Goal: Task Accomplishment & Management: Use online tool/utility

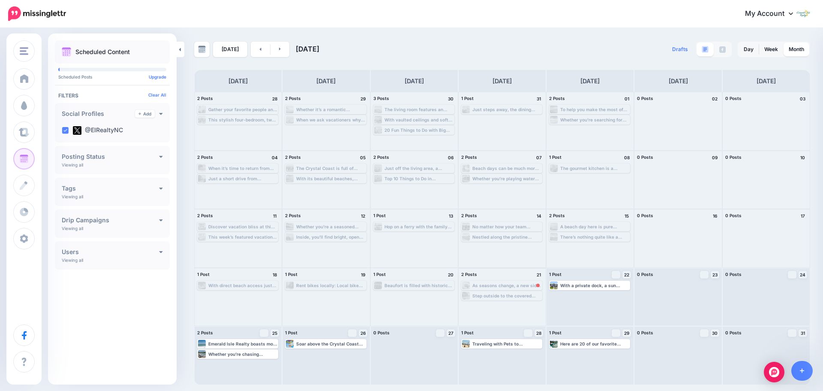
click at [512, 284] on div "As seasons change, a new side of Emerald Isle comes to life, offering the perfe…" at bounding box center [507, 285] width 69 height 5
click at [515, 284] on div "As seasons change, a new side of Emerald Isle comes to life, offering the perfe…" at bounding box center [507, 285] width 69 height 5
click at [525, 286] on div "As seasons change, a new side of Emerald Isle comes to life, offering the perfe…" at bounding box center [507, 285] width 69 height 5
click at [540, 286] on div "As seasons change, a new side of Emerald Isle comes to life, offering the perfe…" at bounding box center [507, 285] width 69 height 5
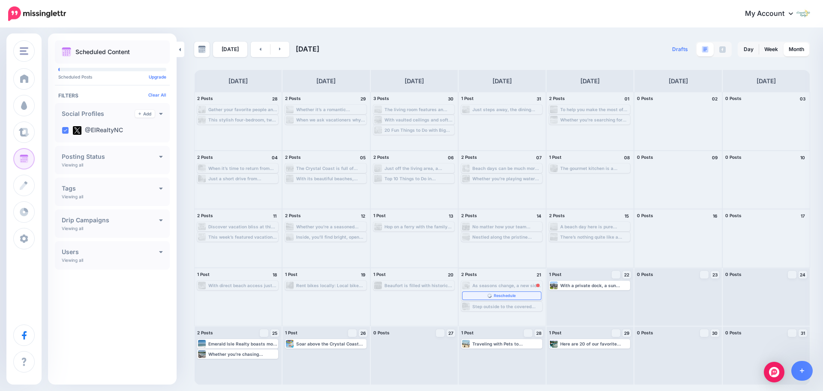
click at [515, 295] on span "Reschedule" at bounding box center [505, 295] width 22 height 4
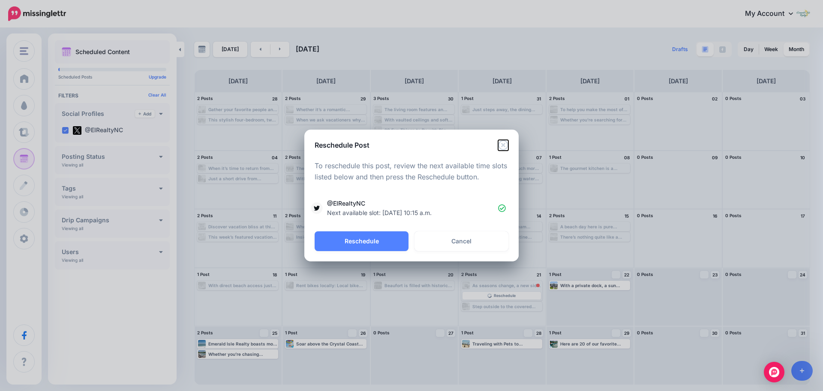
click at [504, 144] on icon "Close" at bounding box center [503, 145] width 10 height 10
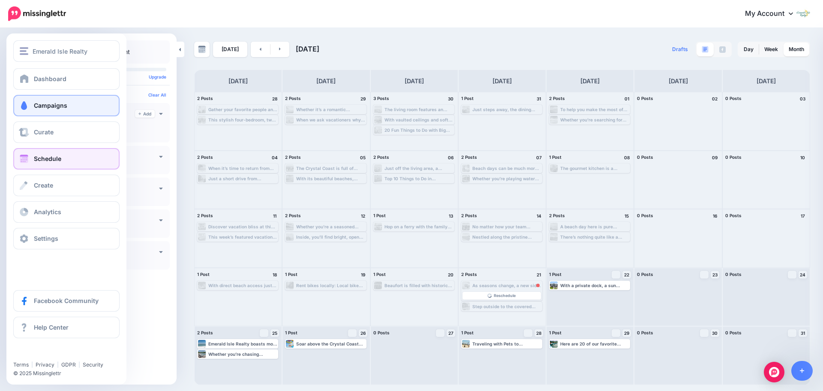
click at [24, 106] on span at bounding box center [23, 105] width 11 height 9
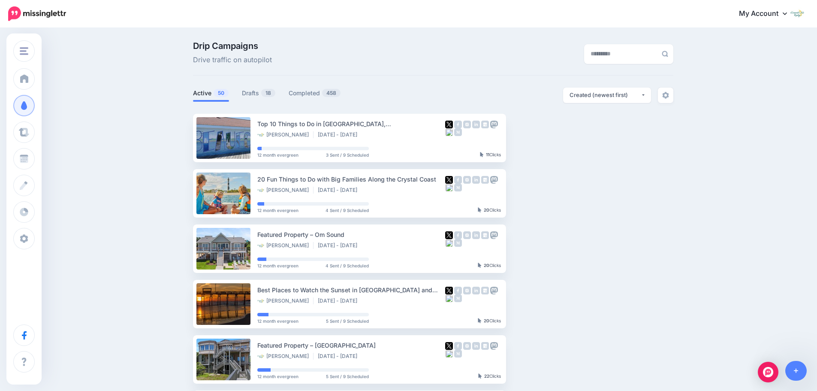
click at [730, 333] on div "Drip Campaigns Drive traffic on autopilot Active 50 18 458" at bounding box center [408, 375] width 817 height 692
click at [803, 372] on link at bounding box center [796, 371] width 22 height 20
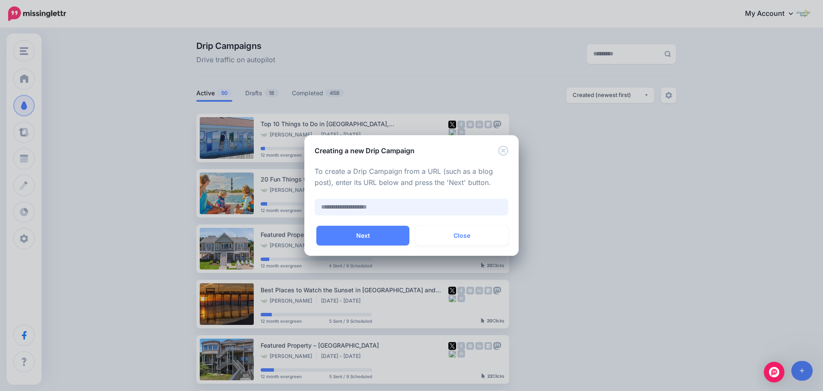
paste input "**********"
type input "**********"
click at [368, 237] on button "Next" at bounding box center [362, 236] width 93 height 20
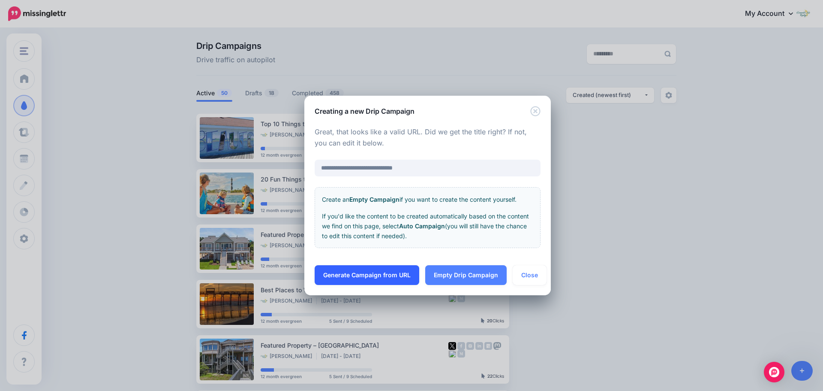
click at [403, 274] on link "Generate Campaign from URL" at bounding box center [367, 275] width 105 height 20
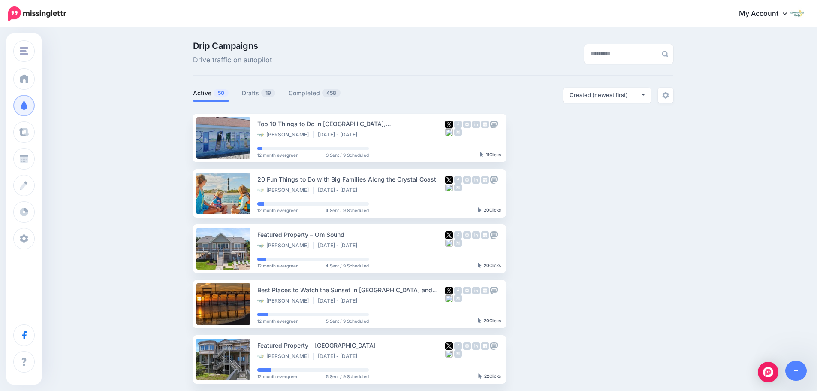
click at [497, 69] on div "Drip Campaigns Drive traffic on autopilot" at bounding box center [433, 59] width 480 height 34
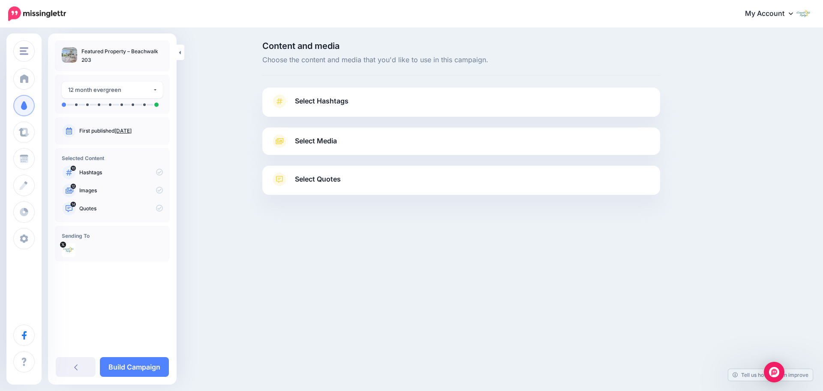
click at [435, 99] on link "Select Hashtags" at bounding box center [461, 105] width 381 height 22
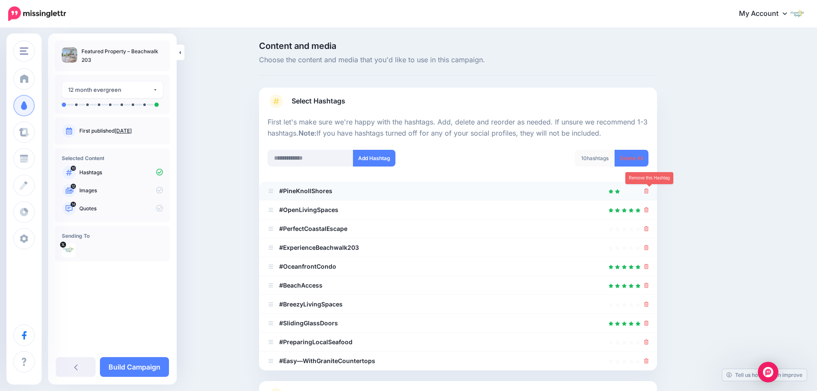
click at [649, 188] on icon at bounding box center [646, 190] width 5 height 5
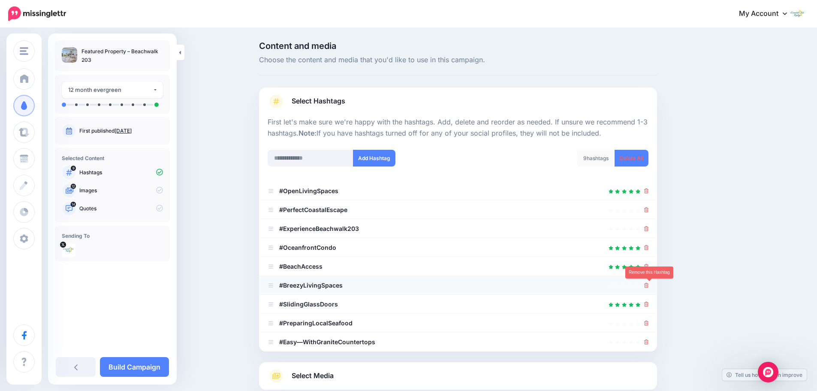
click at [649, 287] on icon at bounding box center [646, 285] width 5 height 5
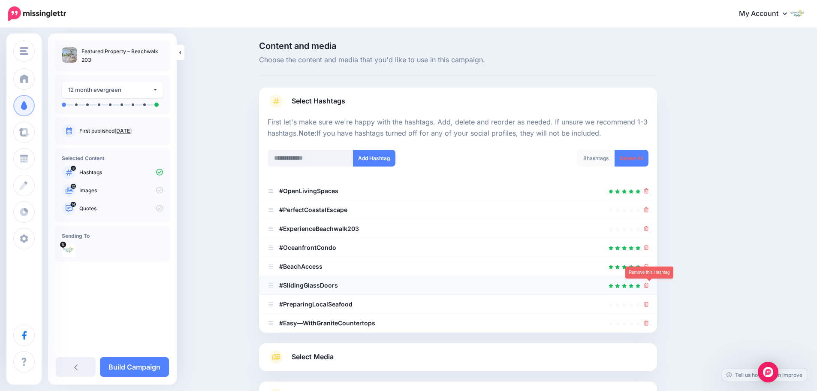
click at [649, 286] on icon at bounding box center [646, 285] width 5 height 5
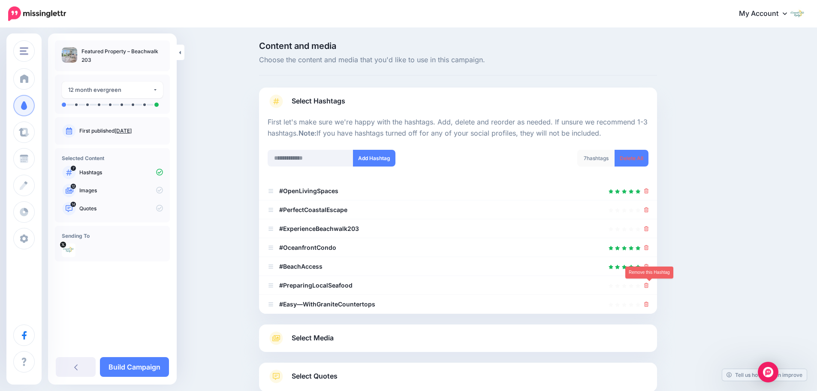
click at [649, 286] on icon at bounding box center [646, 285] width 5 height 5
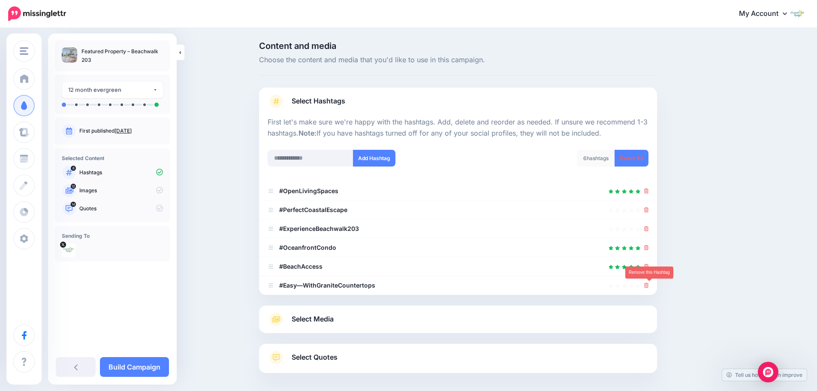
click at [649, 286] on icon at bounding box center [646, 285] width 5 height 5
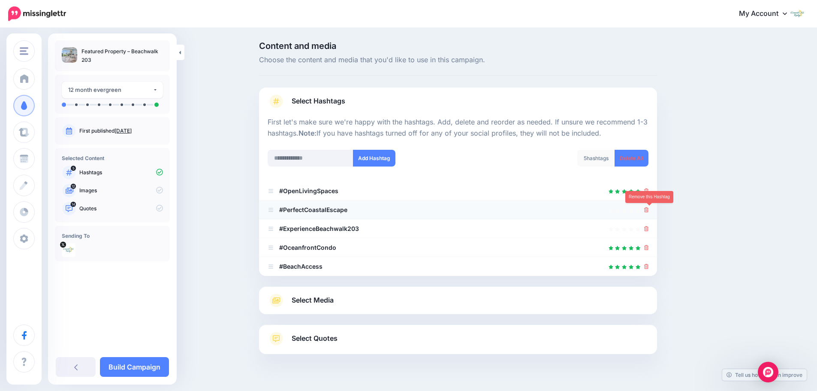
click at [648, 211] on icon at bounding box center [646, 209] width 5 height 5
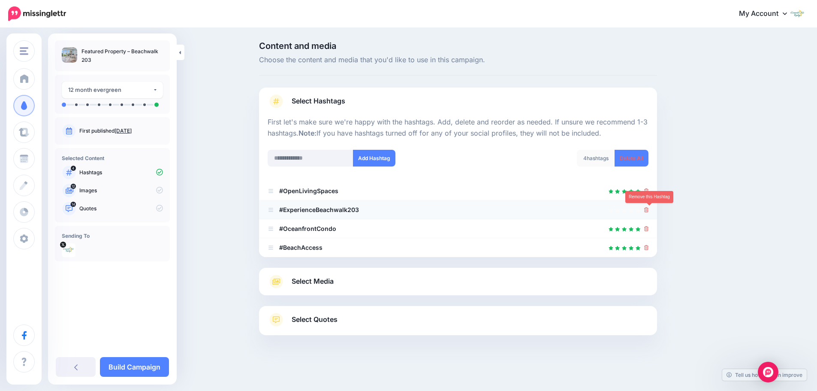
click at [649, 211] on icon at bounding box center [646, 209] width 5 height 5
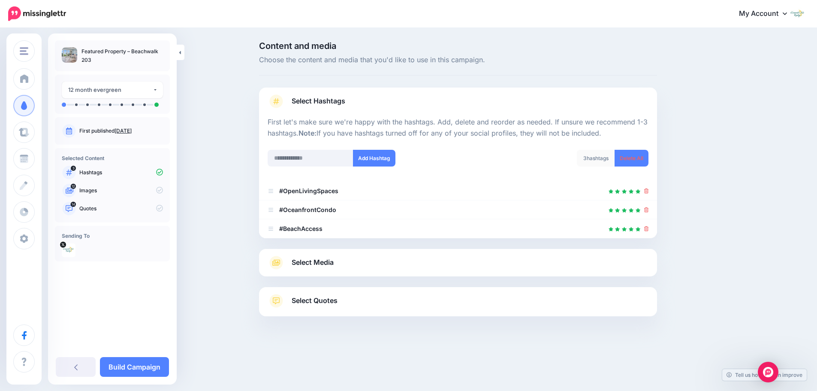
click at [345, 265] on link "Select Media" at bounding box center [458, 263] width 381 height 14
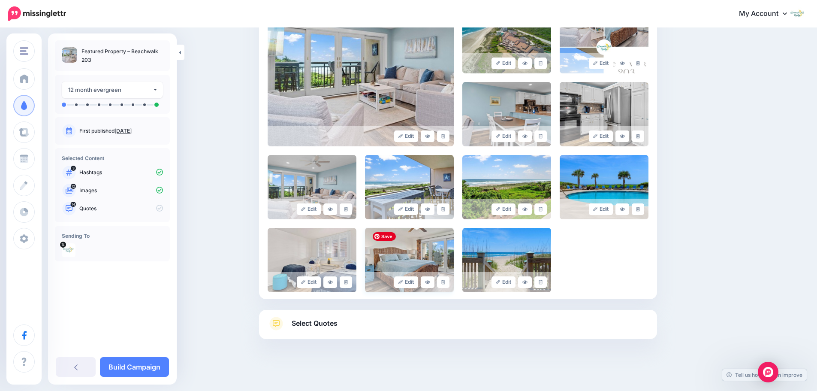
scroll to position [230, 0]
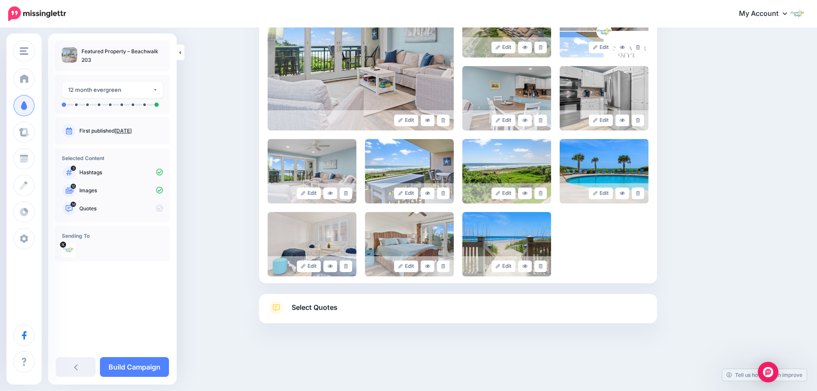
click at [371, 311] on link "Select Quotes" at bounding box center [458, 312] width 381 height 22
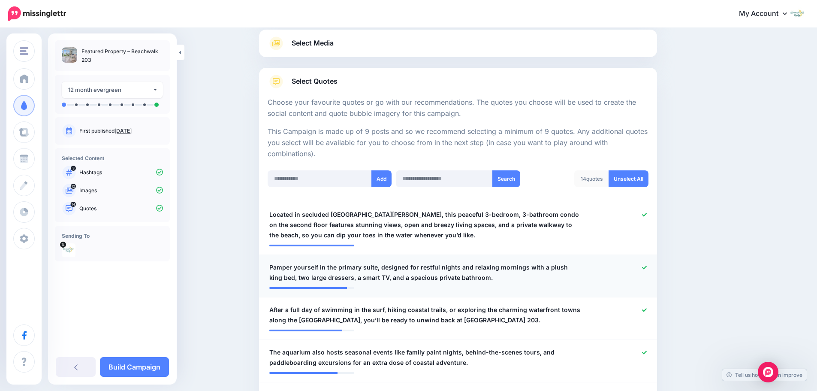
scroll to position [141, 0]
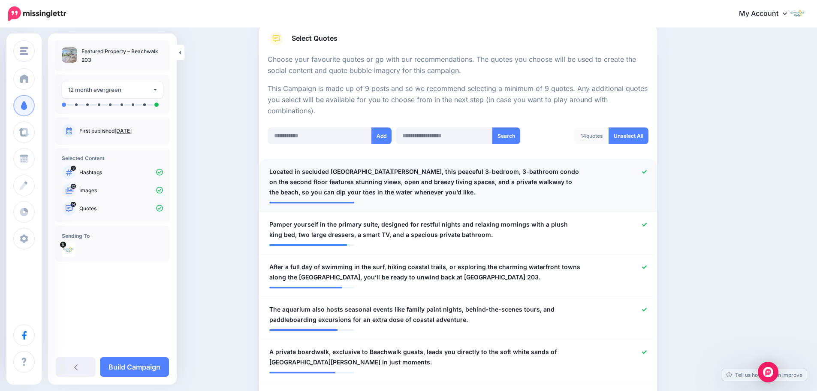
click at [647, 172] on icon at bounding box center [644, 171] width 5 height 3
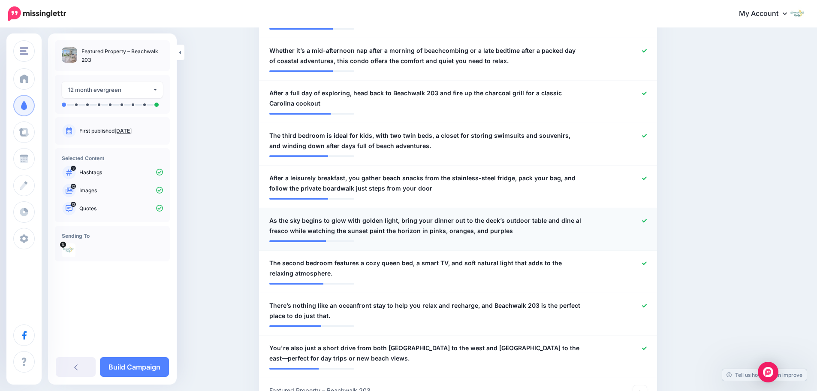
scroll to position [570, 0]
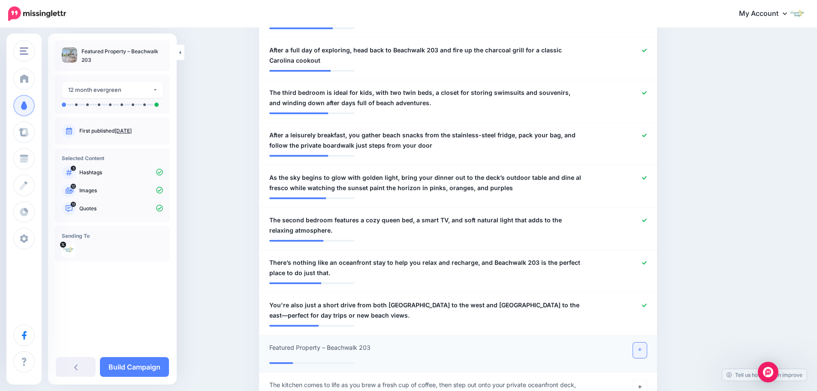
click at [641, 347] on icon at bounding box center [639, 349] width 3 height 5
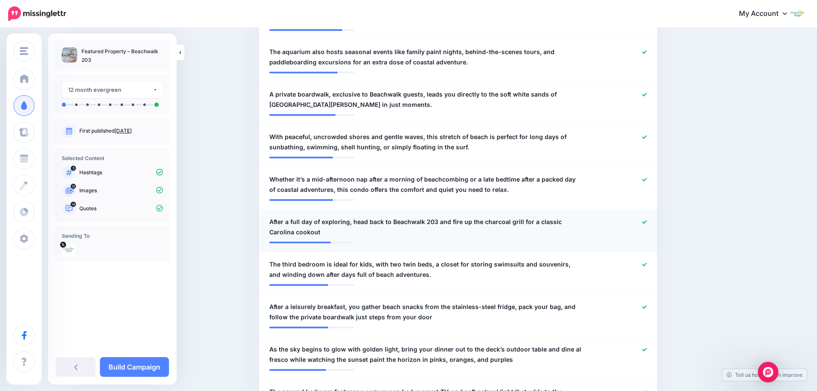
scroll to position [484, 0]
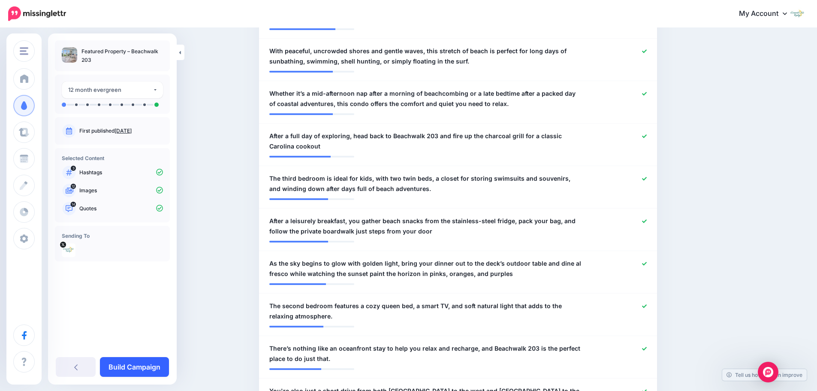
click at [164, 362] on link "Build Campaign" at bounding box center [134, 367] width 69 height 20
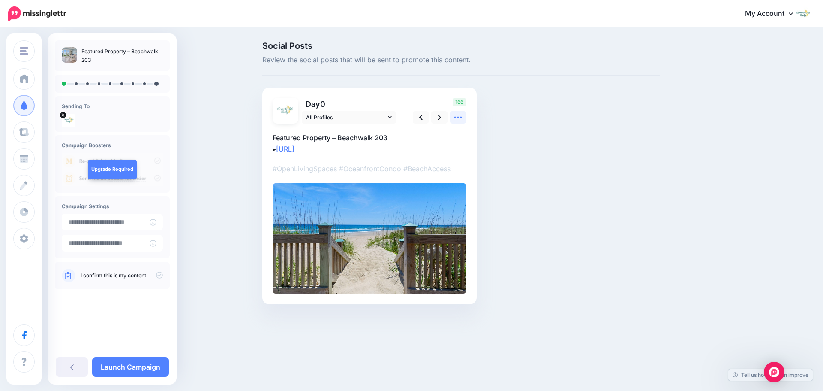
click at [454, 118] on icon at bounding box center [458, 117] width 9 height 9
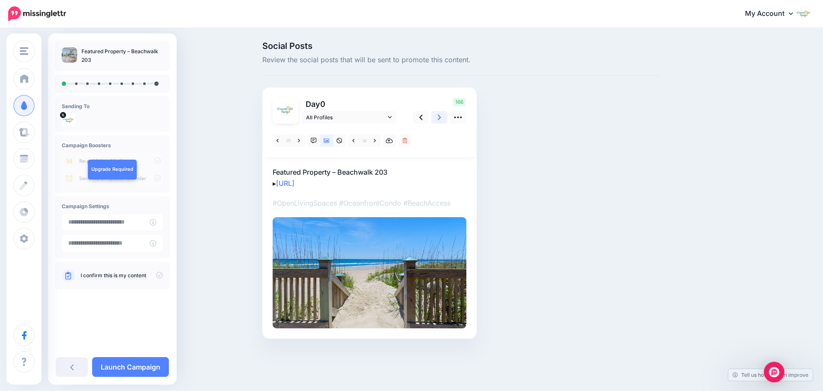
click at [437, 121] on link at bounding box center [439, 117] width 16 height 12
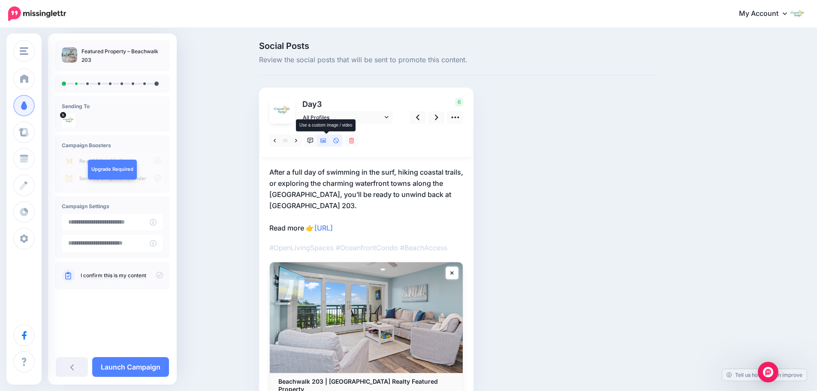
click at [326, 142] on icon at bounding box center [323, 141] width 6 height 4
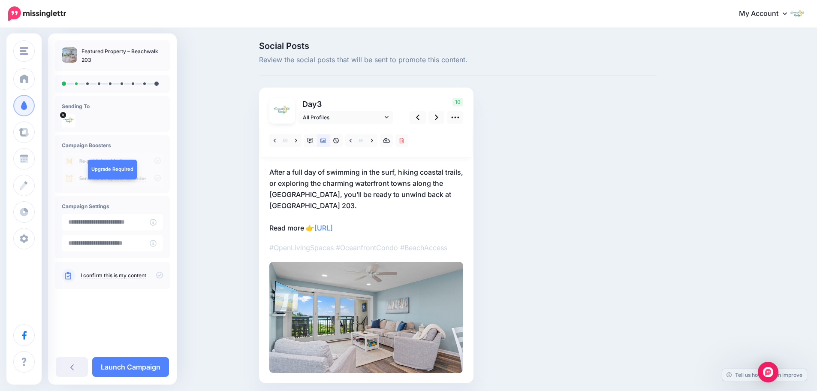
scroll to position [31, 0]
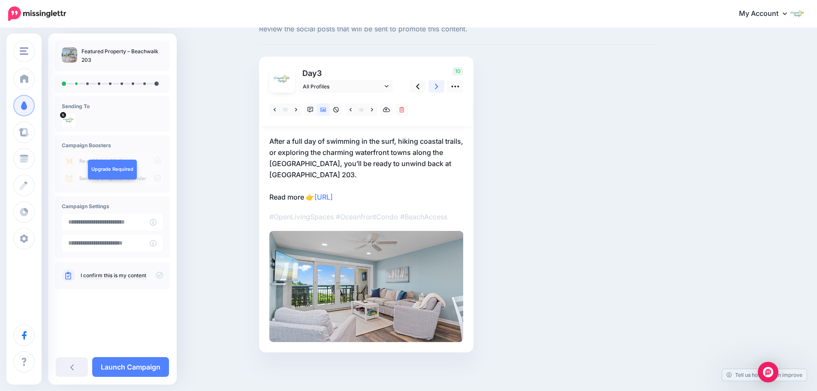
click at [438, 86] on icon at bounding box center [436, 86] width 3 height 9
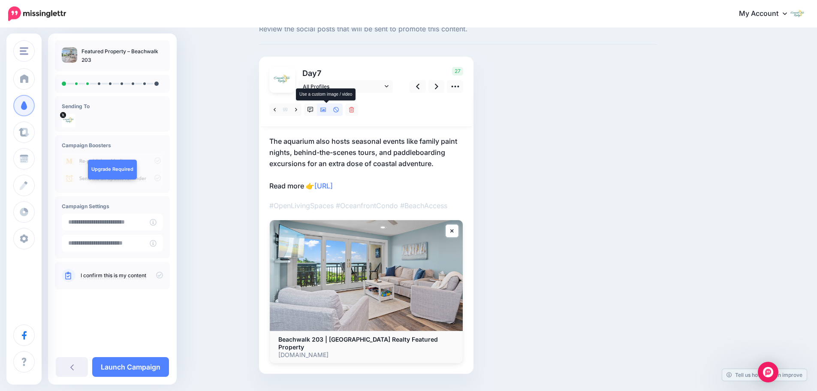
click at [326, 109] on icon at bounding box center [323, 110] width 6 height 6
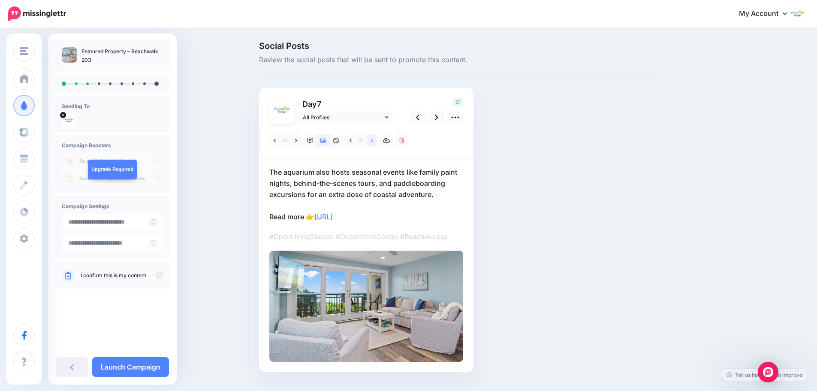
click at [373, 140] on link at bounding box center [372, 140] width 11 height 12
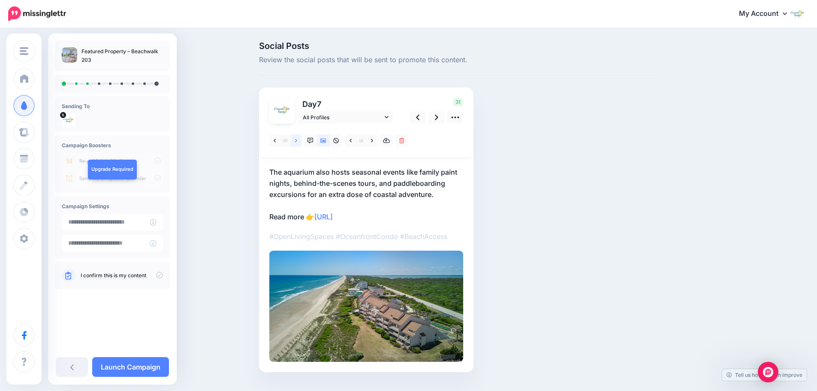
click at [297, 141] on icon at bounding box center [296, 141] width 2 height 6
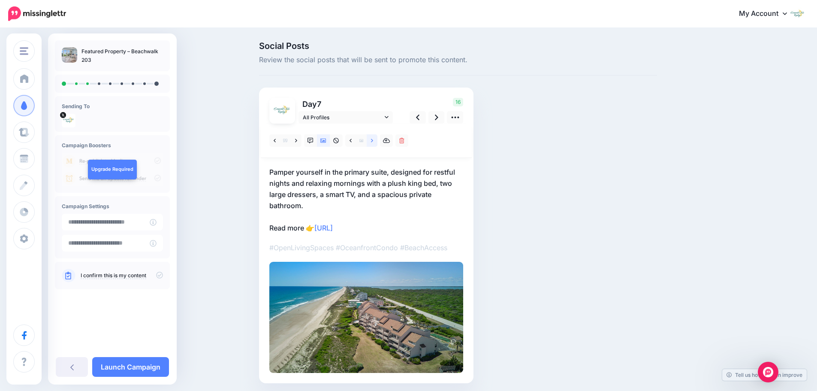
click at [373, 142] on icon at bounding box center [372, 141] width 2 height 6
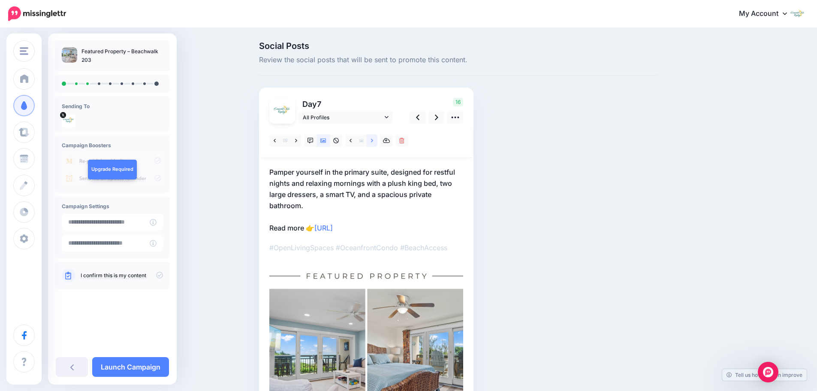
click at [373, 142] on icon at bounding box center [372, 141] width 2 height 6
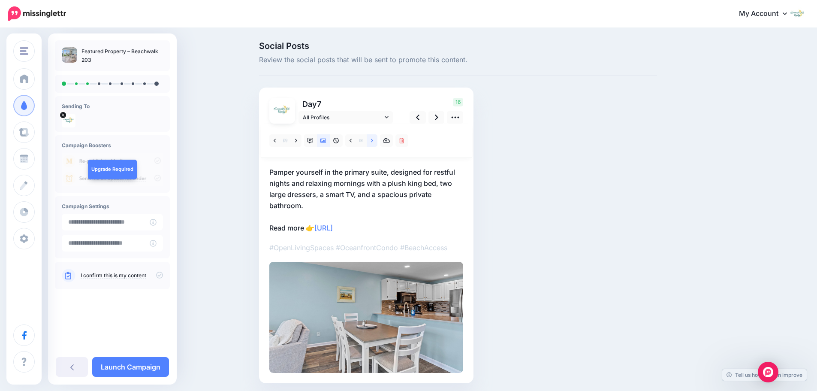
click at [373, 142] on icon at bounding box center [372, 141] width 2 height 6
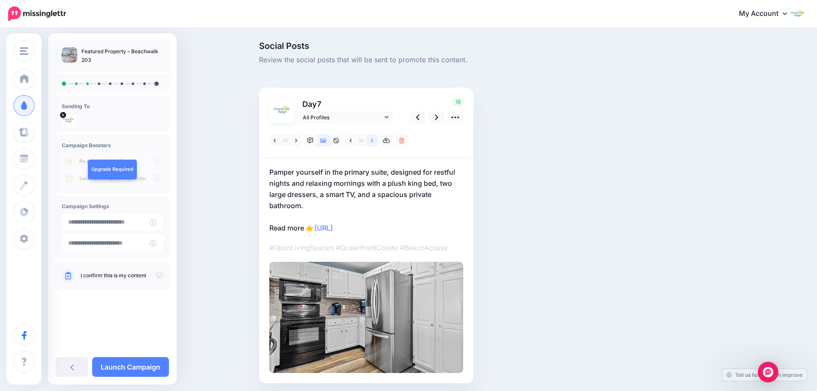
click at [373, 142] on icon at bounding box center [372, 141] width 2 height 6
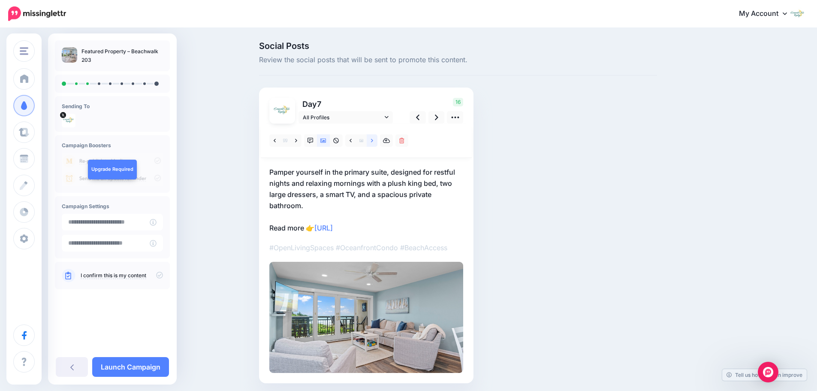
click at [373, 142] on icon at bounding box center [372, 141] width 2 height 6
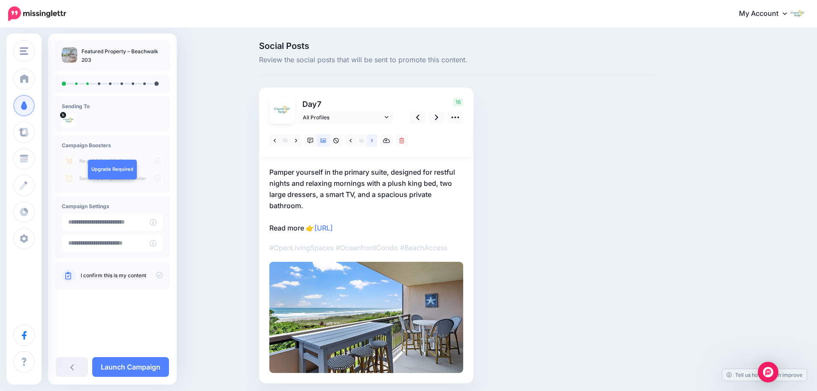
click at [373, 142] on icon at bounding box center [372, 141] width 2 height 6
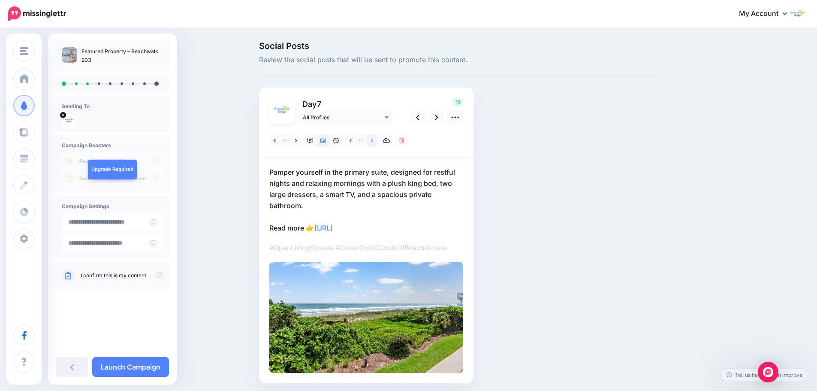
click at [373, 142] on icon at bounding box center [372, 140] width 2 height 3
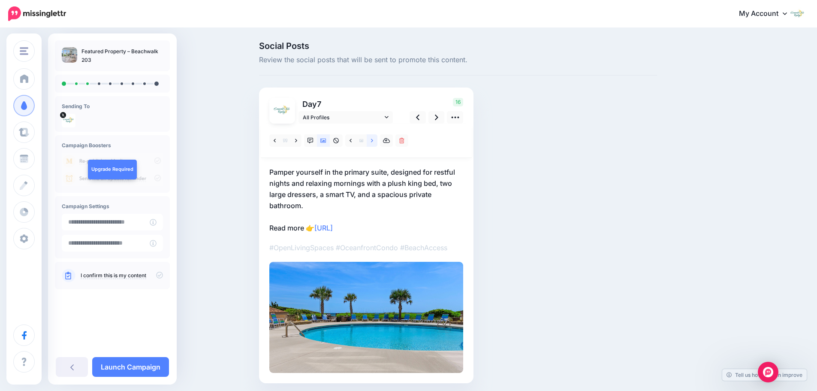
click at [373, 142] on icon at bounding box center [372, 140] width 2 height 3
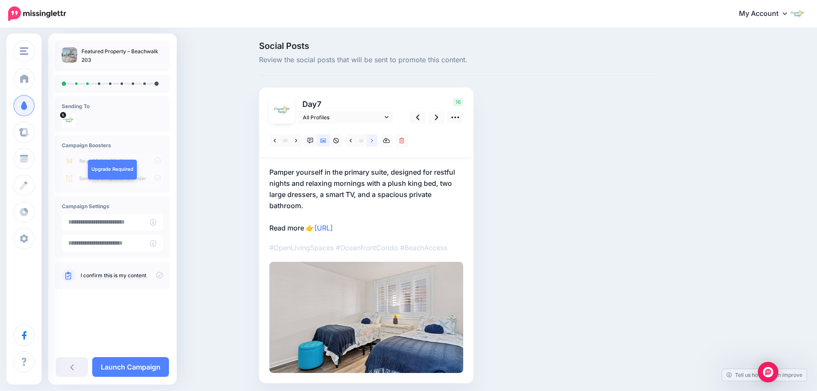
click at [373, 142] on icon at bounding box center [372, 140] width 2 height 3
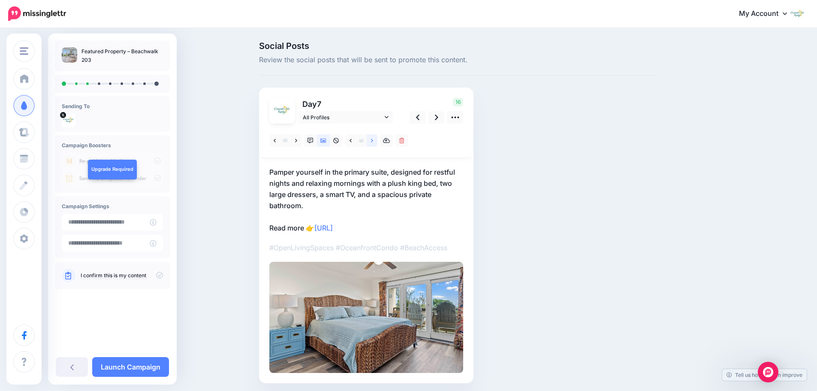
click at [373, 142] on icon at bounding box center [372, 140] width 2 height 3
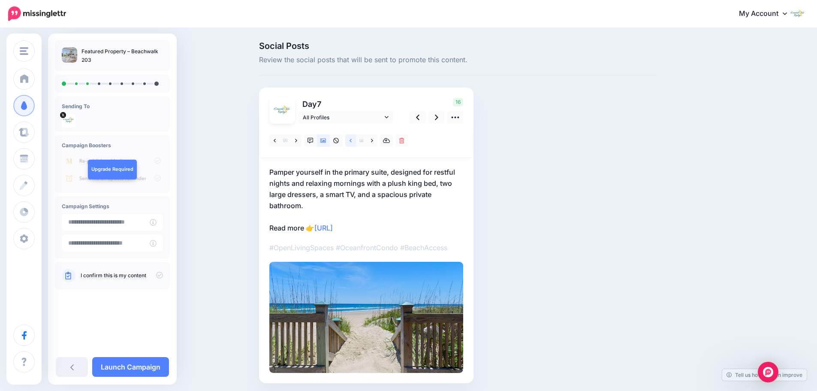
click at [352, 140] on icon at bounding box center [351, 141] width 2 height 6
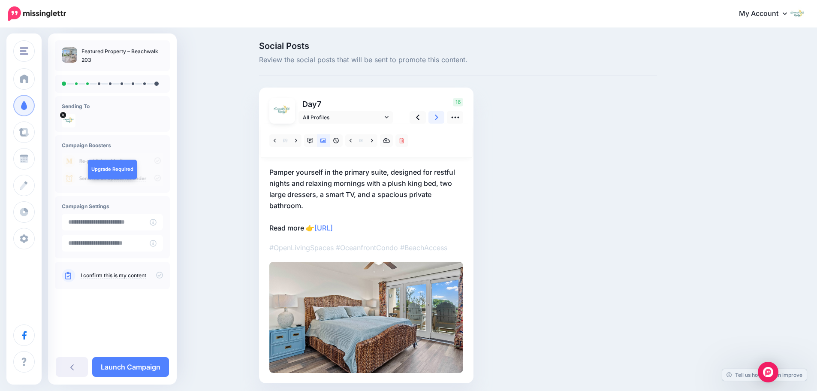
click at [438, 119] on icon at bounding box center [436, 117] width 3 height 9
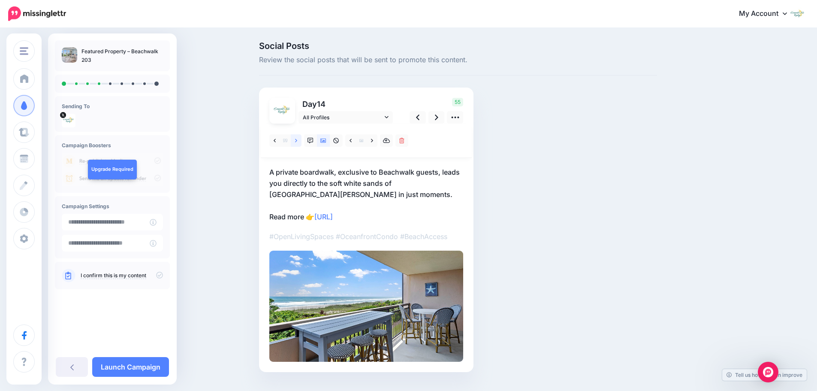
click at [297, 140] on icon at bounding box center [296, 140] width 2 height 3
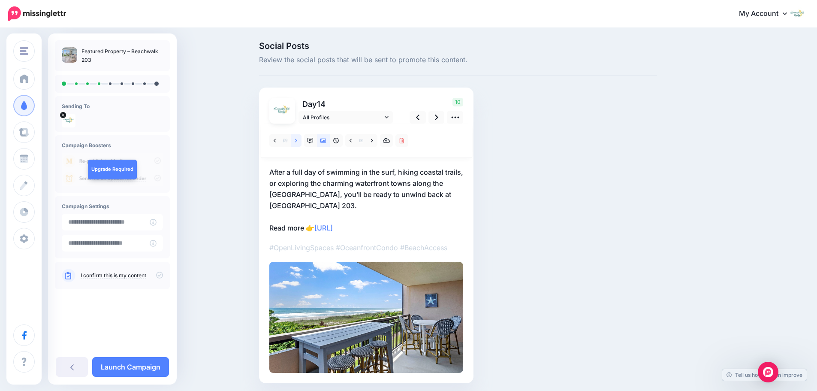
click at [297, 140] on icon at bounding box center [296, 140] width 2 height 3
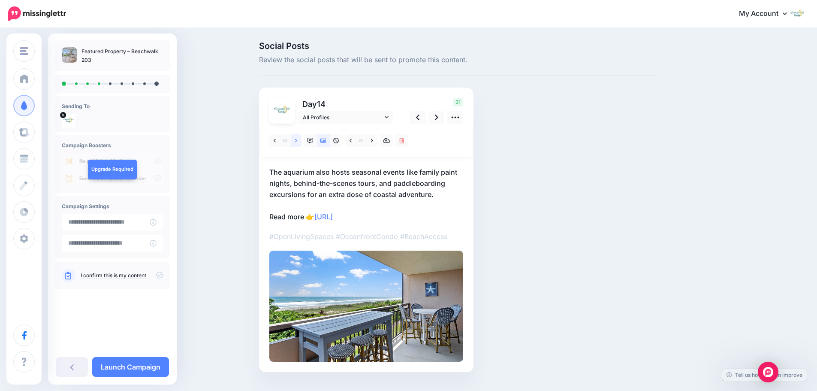
click at [297, 140] on icon at bounding box center [296, 140] width 2 height 3
click at [438, 120] on icon at bounding box center [436, 117] width 3 height 9
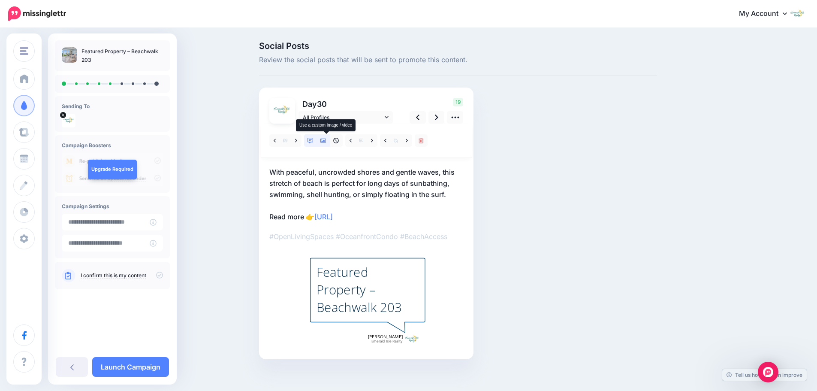
click at [326, 141] on icon at bounding box center [323, 141] width 6 height 4
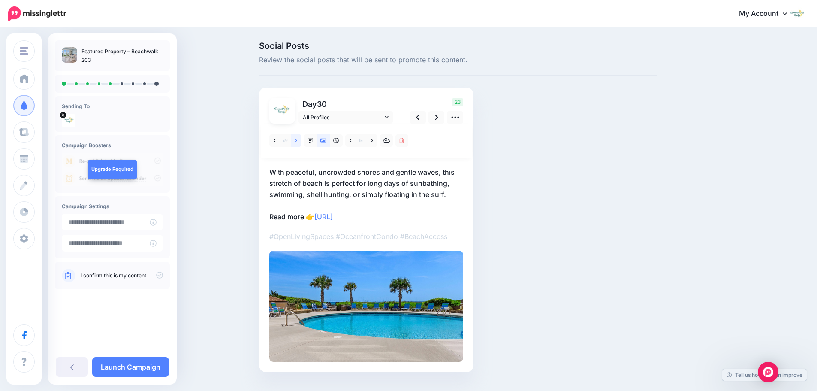
click at [301, 140] on link at bounding box center [296, 140] width 11 height 12
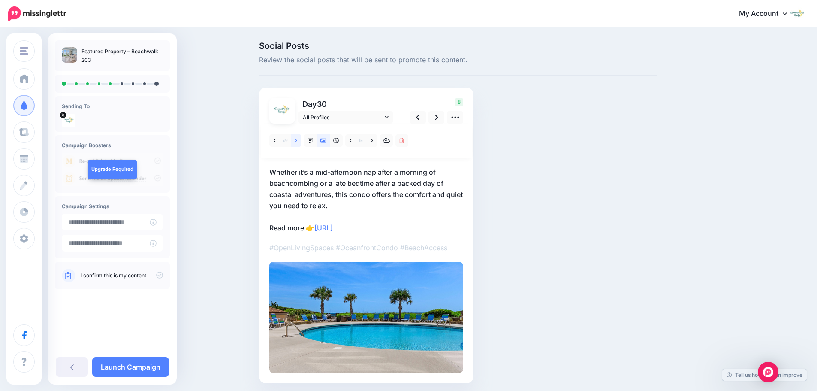
click at [301, 140] on link at bounding box center [296, 140] width 11 height 12
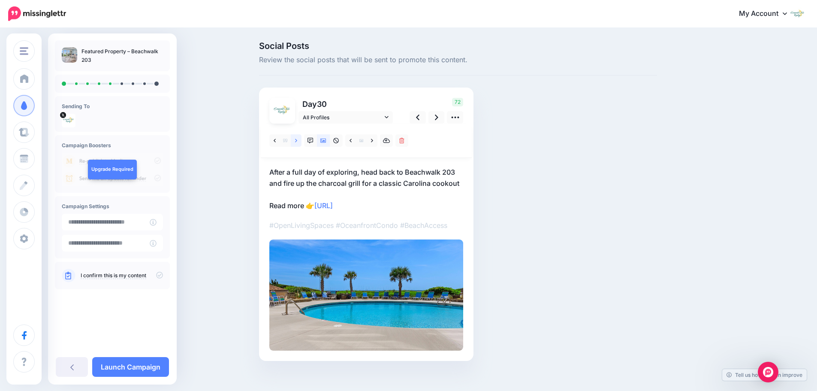
click at [301, 140] on link at bounding box center [296, 140] width 11 height 12
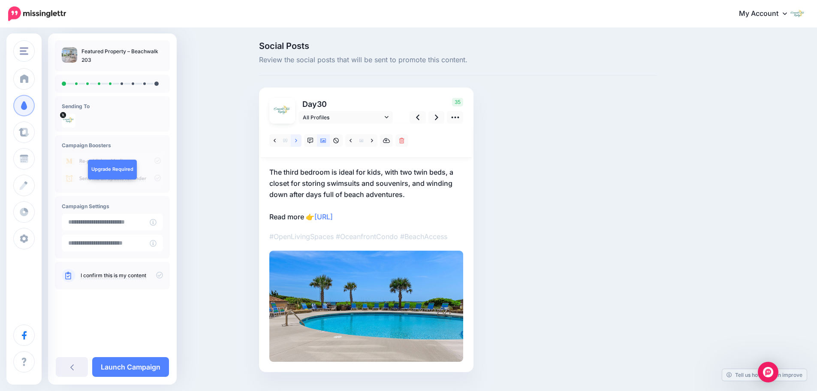
click at [301, 140] on link at bounding box center [296, 140] width 11 height 12
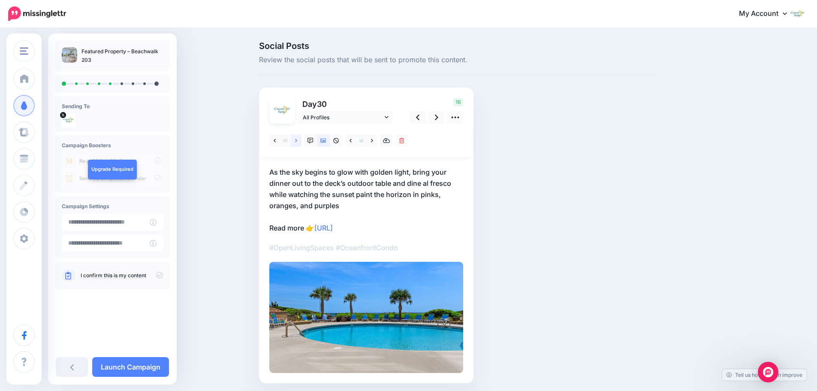
click at [301, 140] on link at bounding box center [296, 140] width 11 height 12
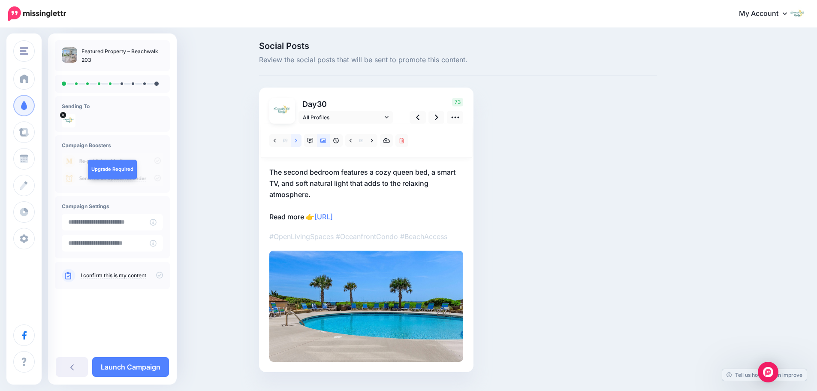
click at [301, 140] on link at bounding box center [296, 140] width 11 height 12
click at [438, 119] on icon at bounding box center [436, 117] width 3 height 9
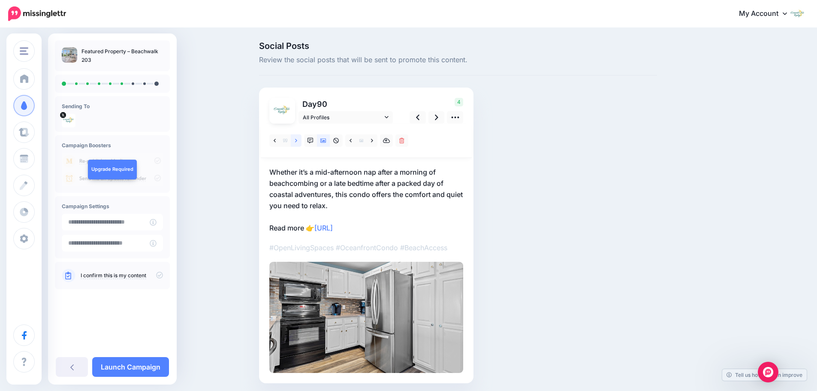
click at [297, 138] on icon at bounding box center [296, 141] width 2 height 6
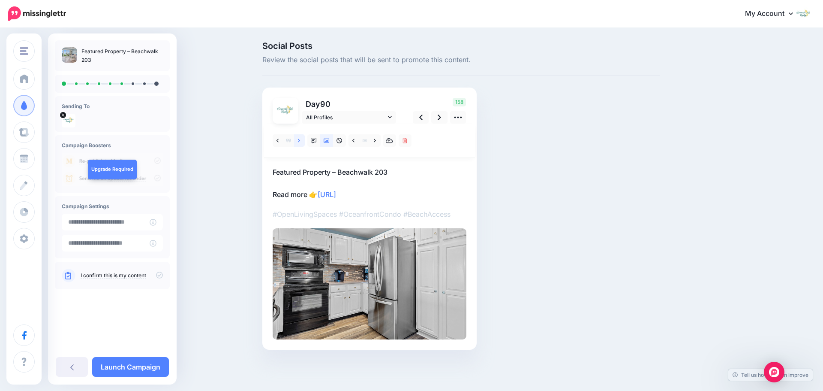
click at [298, 138] on icon at bounding box center [299, 141] width 2 height 6
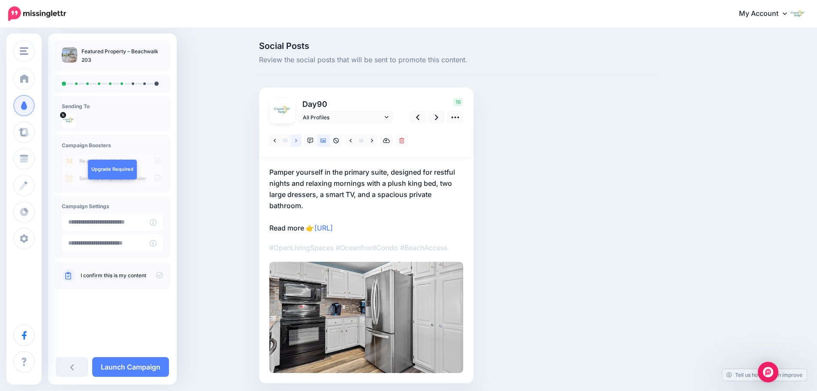
click at [297, 138] on icon at bounding box center [296, 141] width 2 height 6
click at [373, 140] on icon at bounding box center [372, 141] width 2 height 6
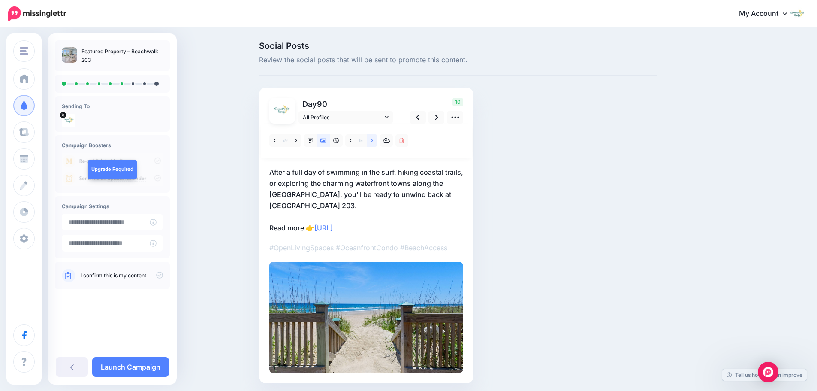
click at [373, 140] on icon at bounding box center [372, 141] width 2 height 6
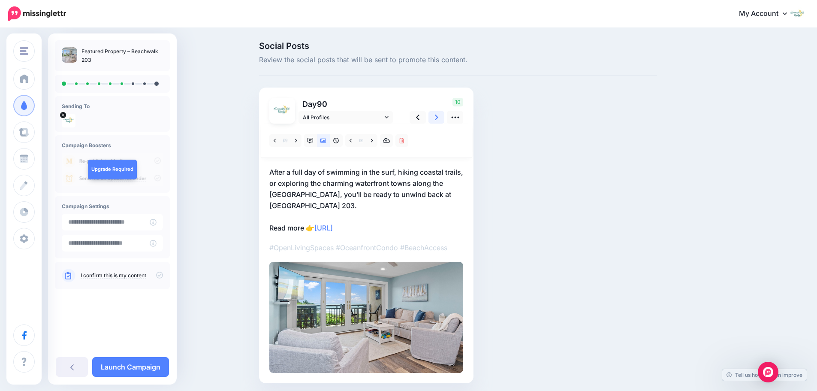
click at [436, 118] on link at bounding box center [436, 117] width 16 height 12
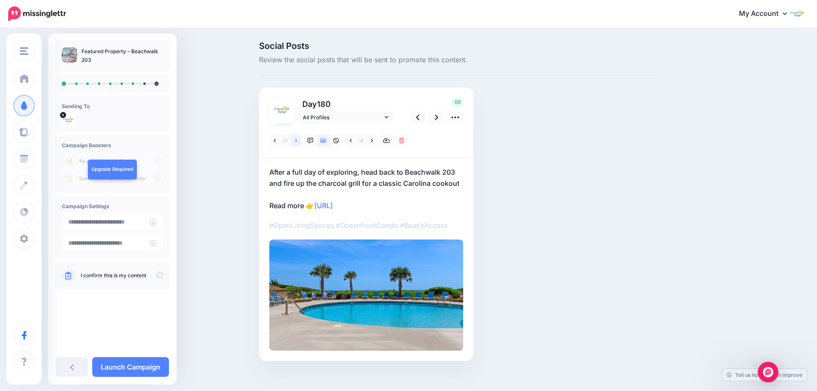
click at [297, 139] on icon at bounding box center [296, 140] width 2 height 3
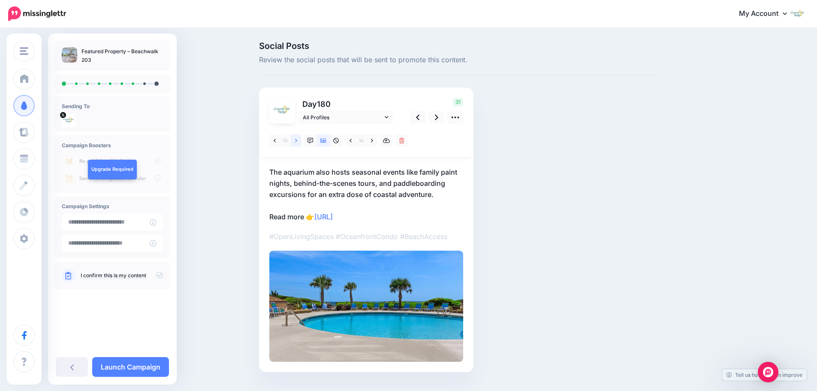
click at [297, 139] on icon at bounding box center [296, 140] width 2 height 3
click at [373, 142] on icon at bounding box center [372, 141] width 2 height 6
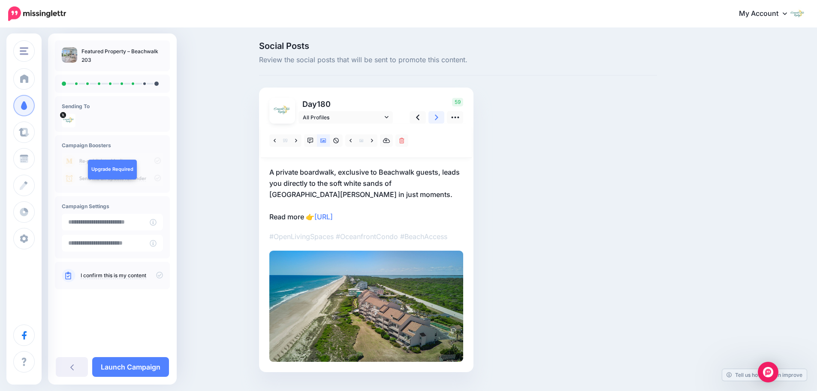
click at [436, 121] on link at bounding box center [436, 117] width 16 height 12
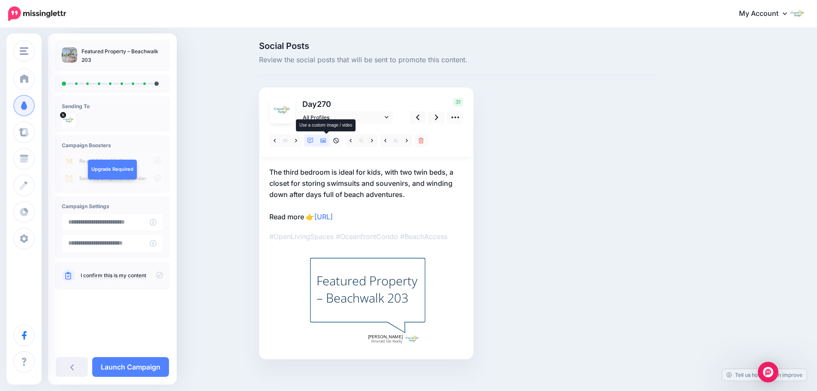
click at [326, 141] on icon at bounding box center [323, 141] width 6 height 4
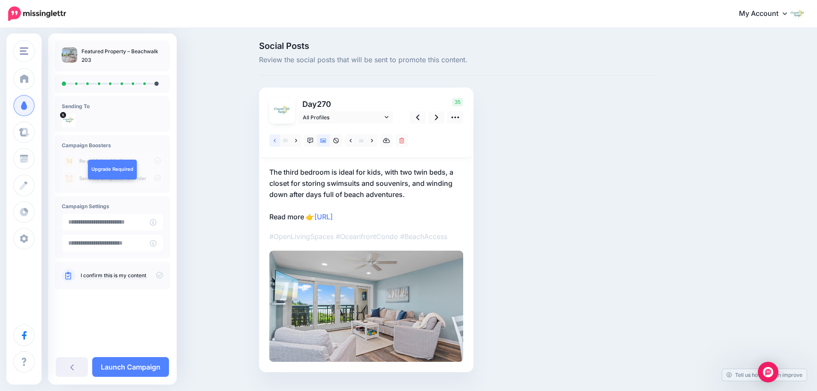
click at [279, 140] on link at bounding box center [274, 140] width 11 height 12
click at [276, 140] on icon at bounding box center [275, 141] width 2 height 6
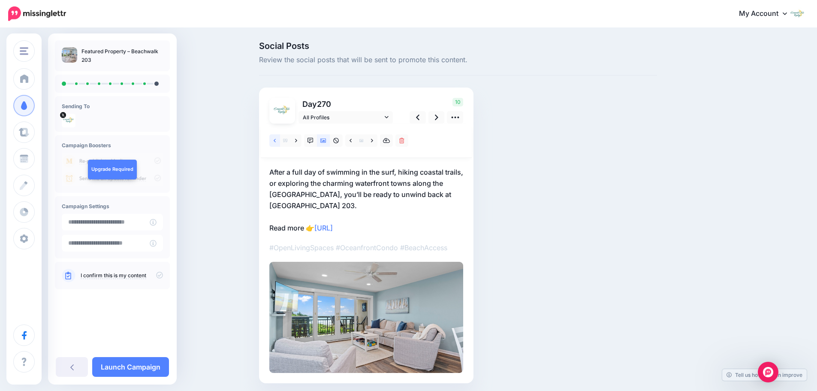
click at [276, 140] on icon at bounding box center [275, 141] width 2 height 6
click at [297, 142] on icon at bounding box center [296, 141] width 2 height 6
click at [373, 142] on icon at bounding box center [372, 140] width 2 height 3
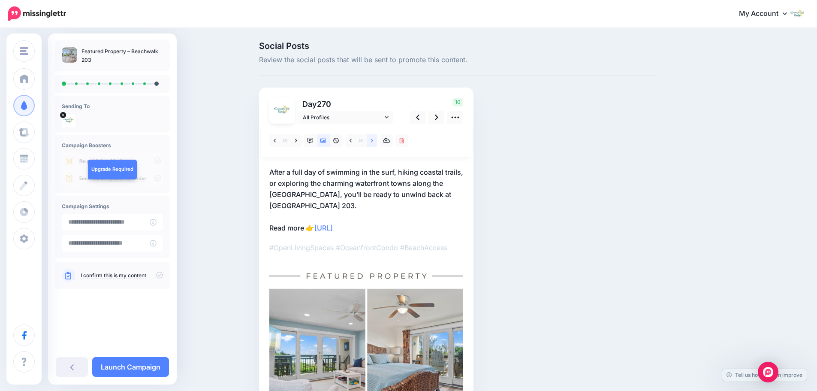
click at [373, 142] on icon at bounding box center [372, 140] width 2 height 3
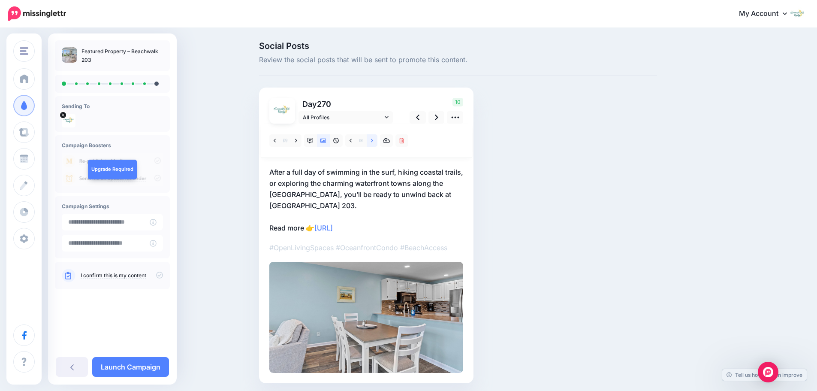
click at [373, 142] on icon at bounding box center [372, 140] width 2 height 3
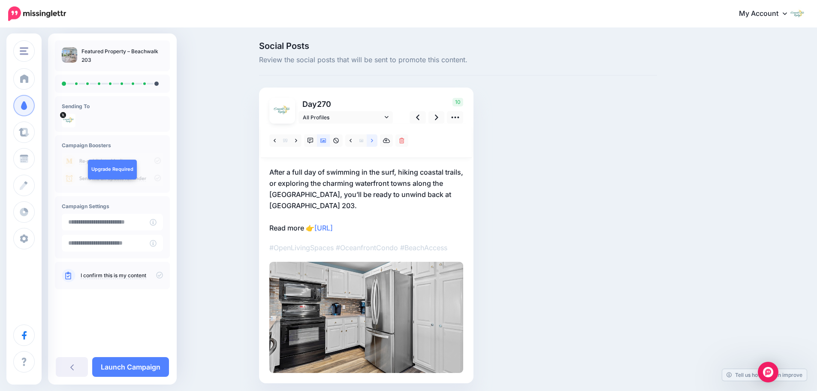
click at [373, 142] on icon at bounding box center [372, 140] width 2 height 3
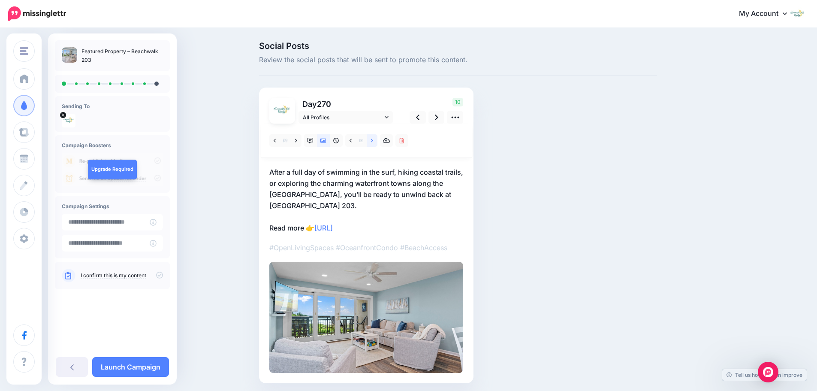
click at [373, 142] on icon at bounding box center [372, 140] width 2 height 3
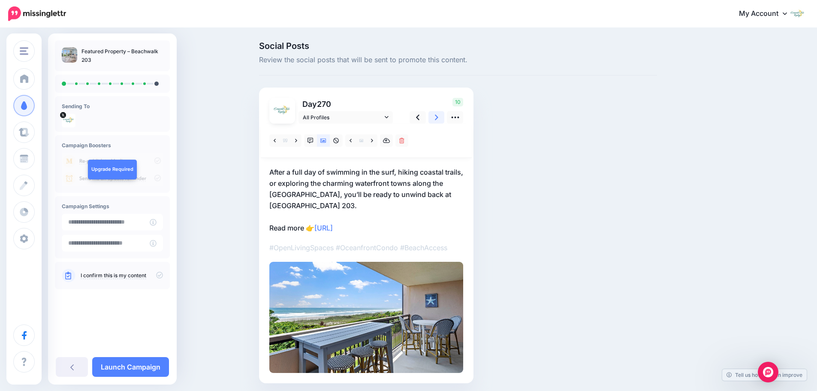
click at [438, 118] on icon at bounding box center [436, 117] width 3 height 9
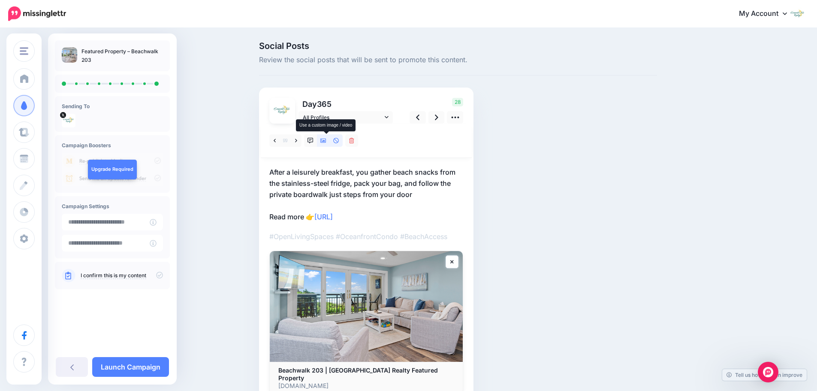
click at [326, 143] on icon at bounding box center [323, 141] width 6 height 6
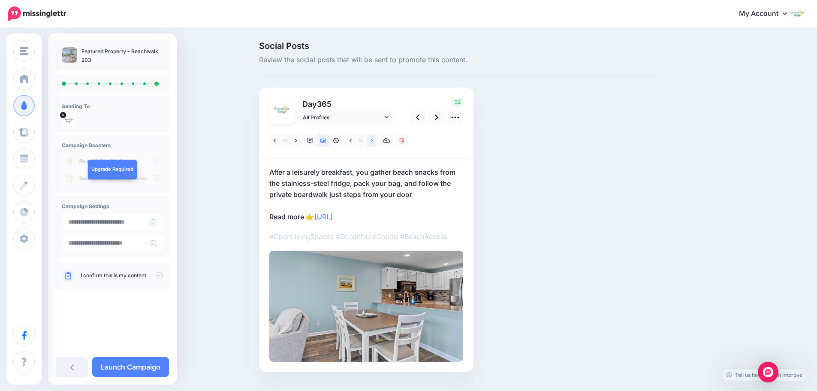
click at [373, 142] on icon at bounding box center [372, 140] width 2 height 3
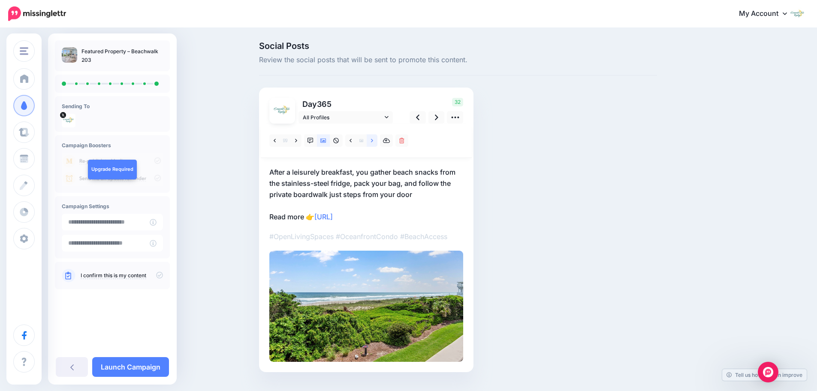
click at [373, 142] on icon at bounding box center [372, 140] width 2 height 3
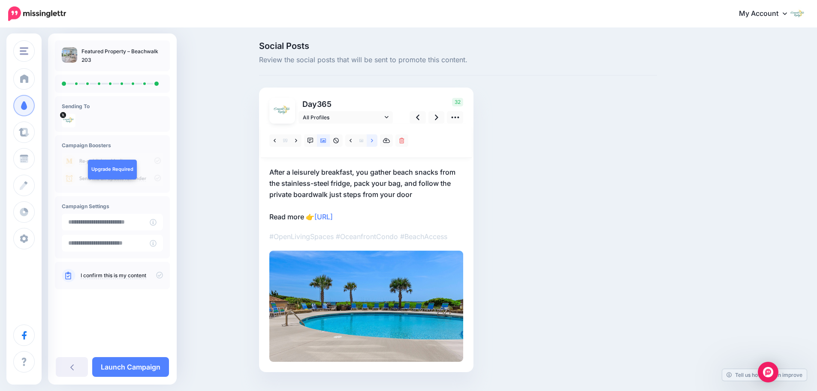
click at [373, 142] on icon at bounding box center [372, 140] width 2 height 3
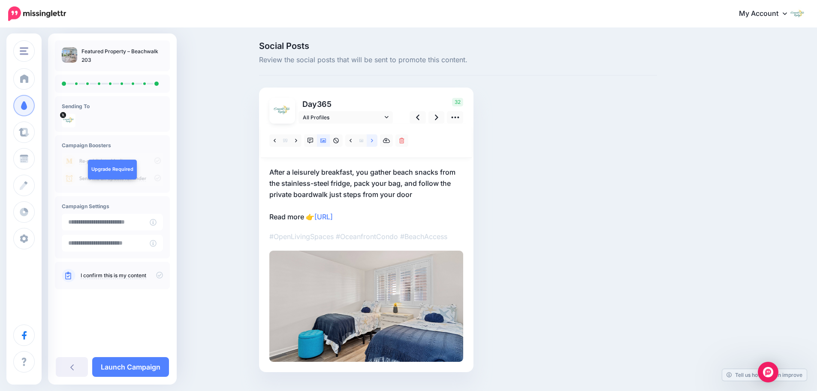
click at [373, 142] on icon at bounding box center [372, 140] width 2 height 3
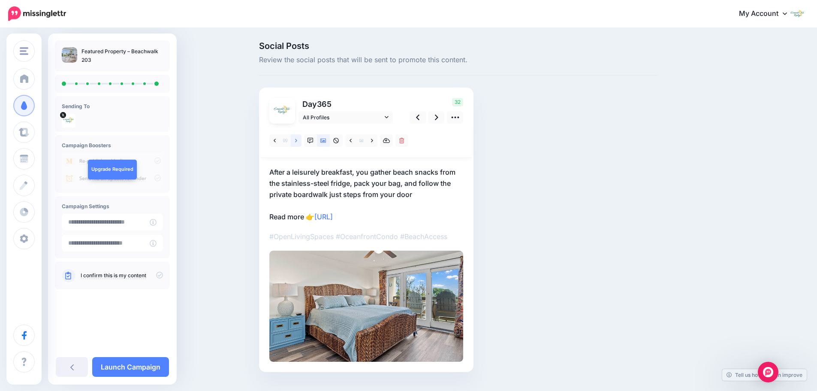
click at [297, 141] on icon at bounding box center [296, 141] width 2 height 6
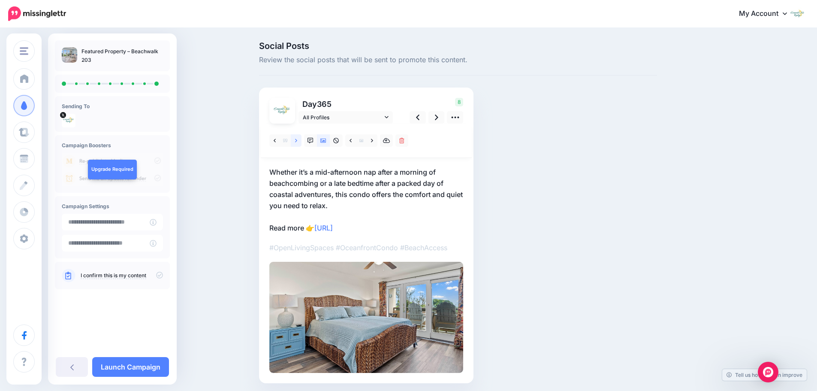
click at [297, 141] on icon at bounding box center [296, 141] width 2 height 6
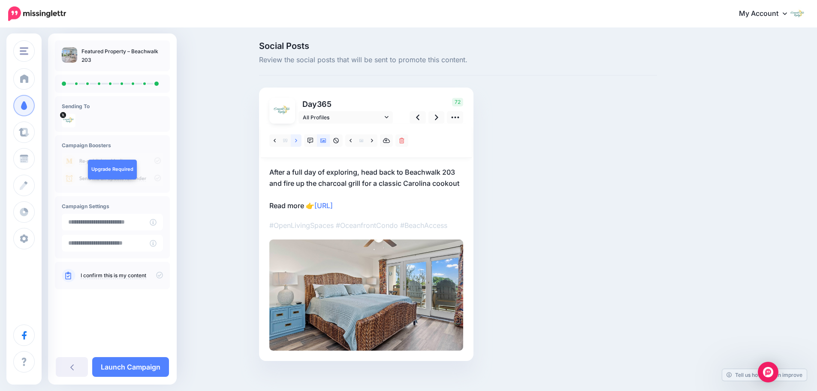
click at [297, 141] on icon at bounding box center [296, 141] width 2 height 6
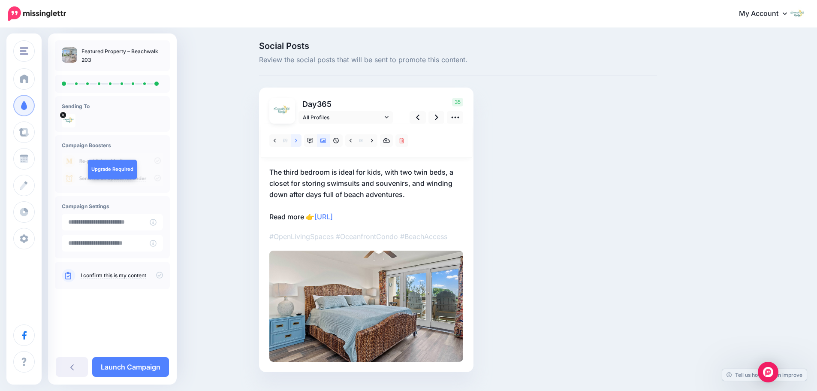
click at [297, 141] on icon at bounding box center [296, 141] width 2 height 6
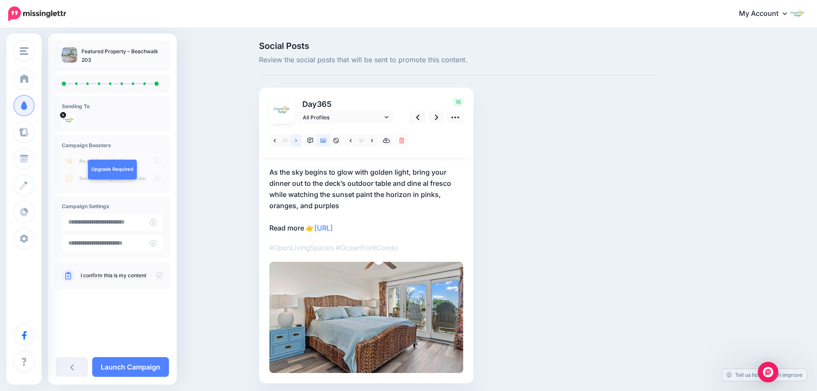
click at [297, 141] on icon at bounding box center [296, 141] width 2 height 6
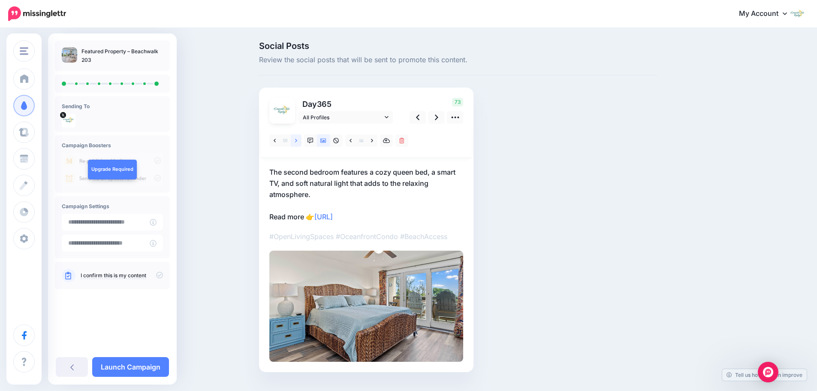
click at [297, 141] on icon at bounding box center [296, 141] width 2 height 6
click at [438, 119] on icon at bounding box center [436, 117] width 3 height 9
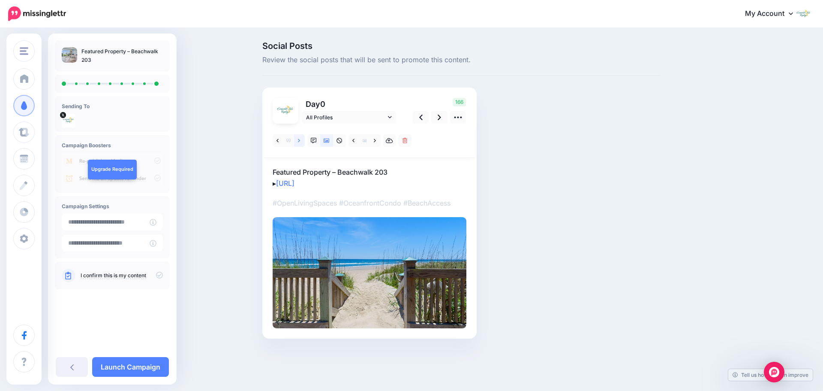
click at [301, 141] on link at bounding box center [299, 140] width 11 height 12
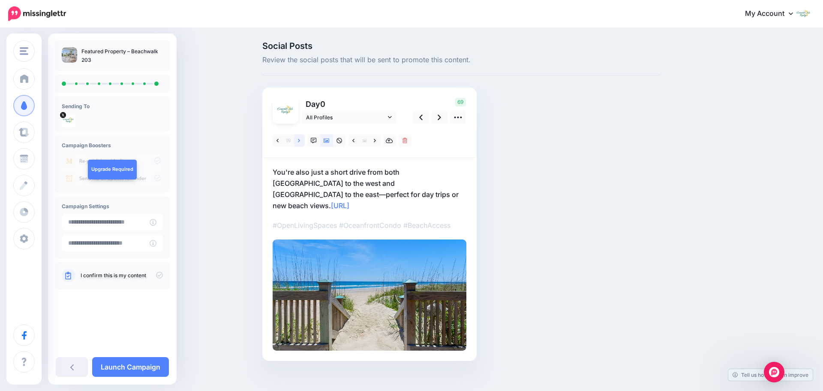
click at [301, 140] on link at bounding box center [299, 140] width 11 height 12
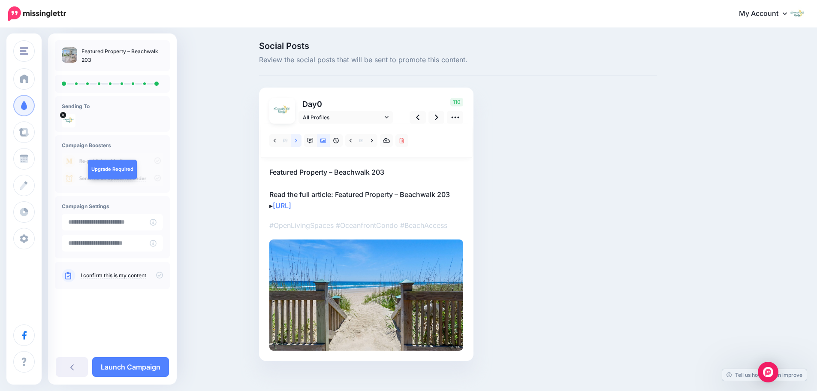
click at [297, 142] on icon at bounding box center [296, 141] width 2 height 6
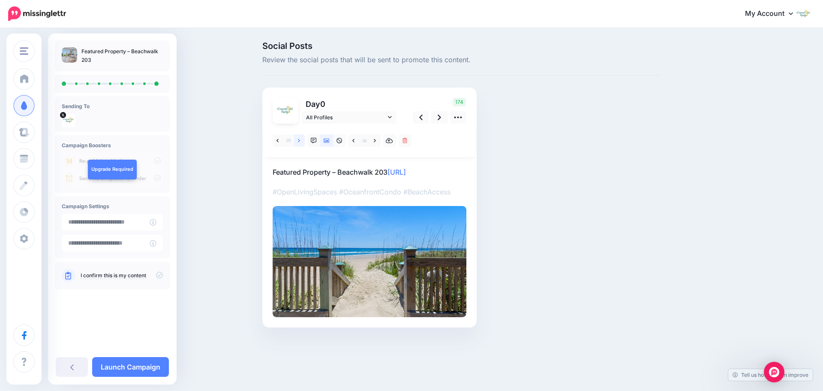
click at [298, 142] on icon at bounding box center [299, 141] width 2 height 6
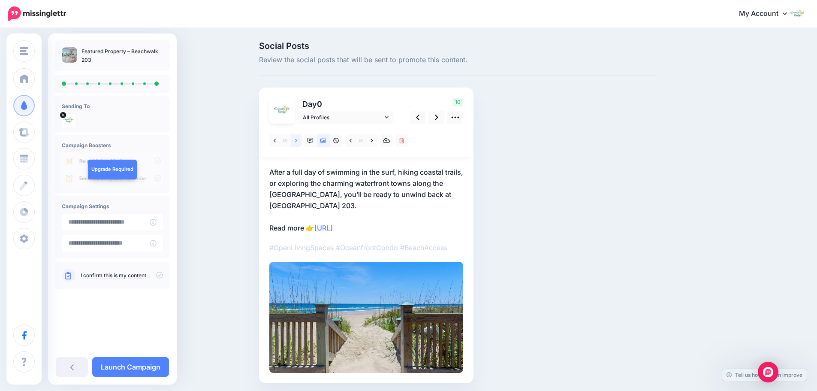
click at [297, 142] on icon at bounding box center [296, 141] width 2 height 6
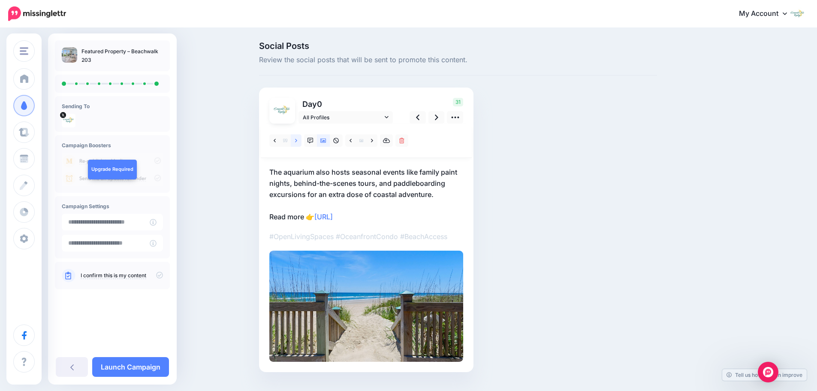
click at [297, 142] on icon at bounding box center [296, 141] width 2 height 6
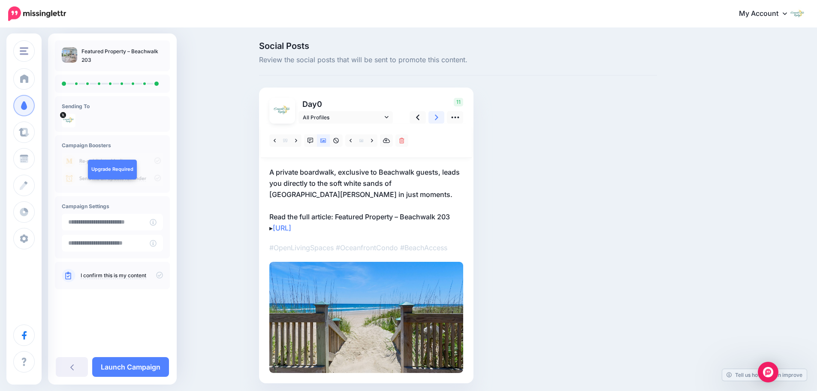
click at [438, 116] on icon at bounding box center [436, 118] width 3 height 6
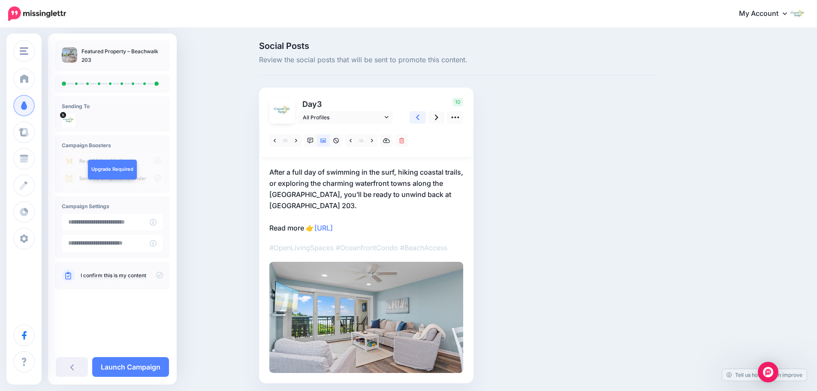
click at [419, 117] on icon at bounding box center [417, 117] width 3 height 9
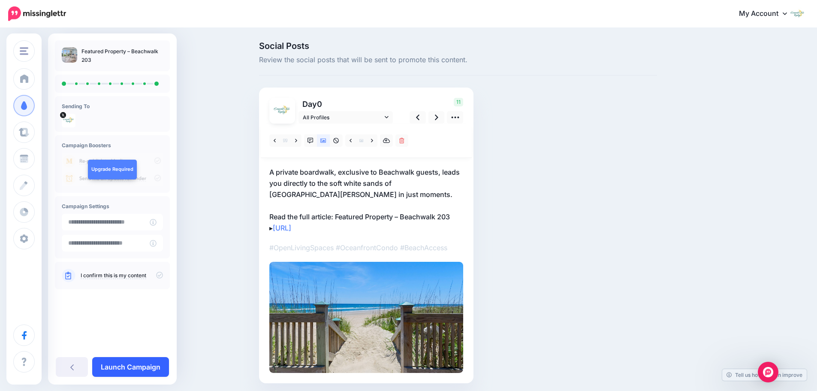
click at [141, 368] on link "Launch Campaign" at bounding box center [130, 367] width 77 height 20
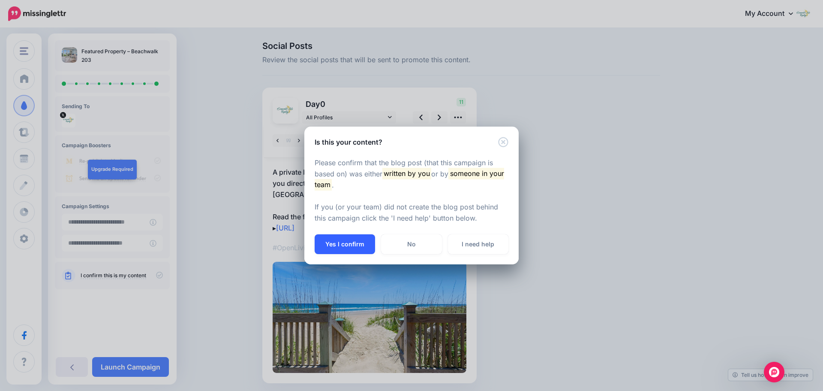
click at [333, 244] on button "Yes I confirm" at bounding box center [345, 244] width 60 height 20
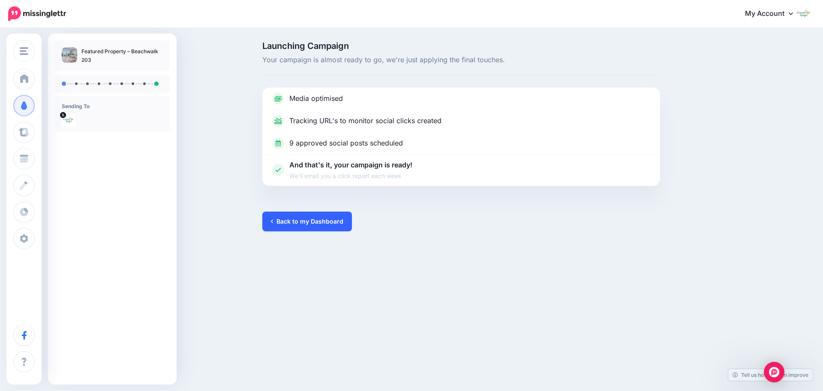
click at [311, 225] on link "Back to my Dashboard" at bounding box center [307, 221] width 90 height 20
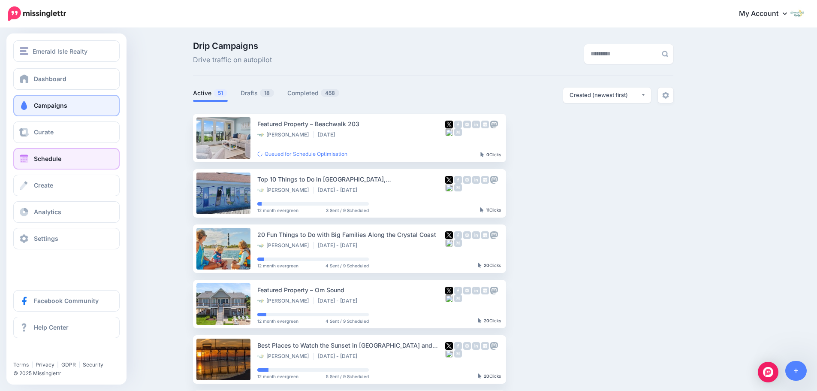
click at [27, 156] on span at bounding box center [23, 158] width 11 height 9
